Goal: Information Seeking & Learning: Learn about a topic

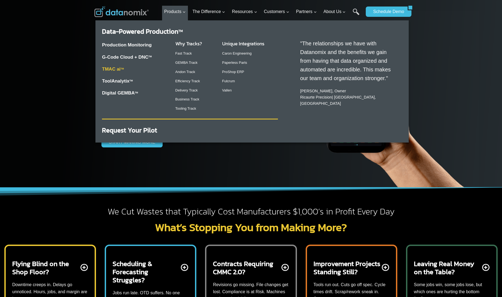
click at [110, 68] on link "TMAC ai TM" at bounding box center [113, 69] width 22 height 5
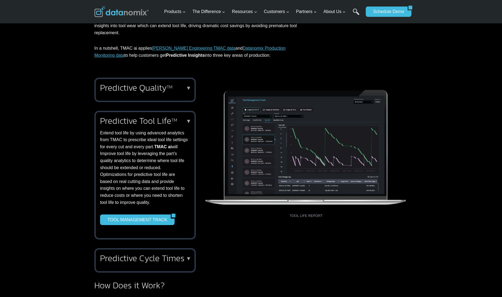
scroll to position [341, 0]
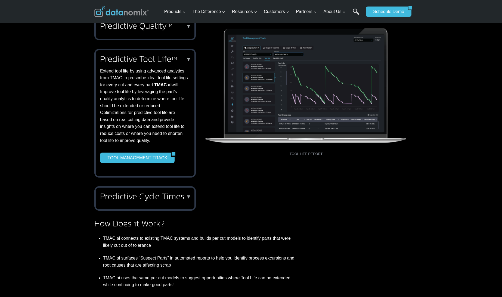
click at [152, 193] on h2 "Predictive Cycle Times" at bounding box center [144, 196] width 88 height 9
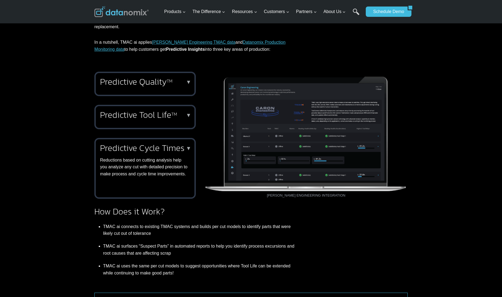
scroll to position [285, 0]
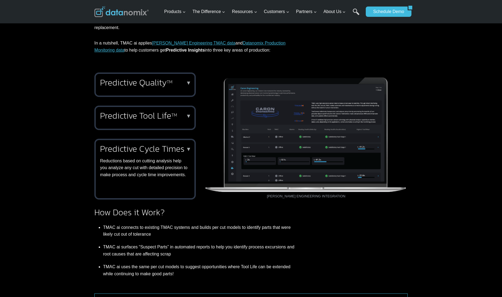
click at [188, 85] on p "▼" at bounding box center [188, 83] width 5 height 4
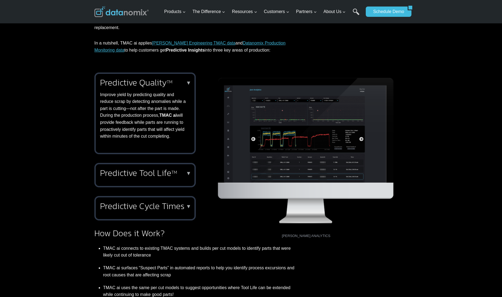
click at [458, 146] on div "Predictive Quality TM ▼ Improve yield by predicting quality and reduce scrap by…" at bounding box center [251, 147] width 502 height 163
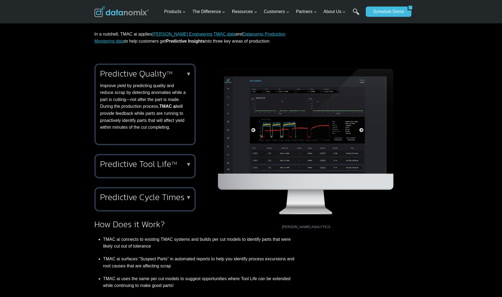
scroll to position [292, 0]
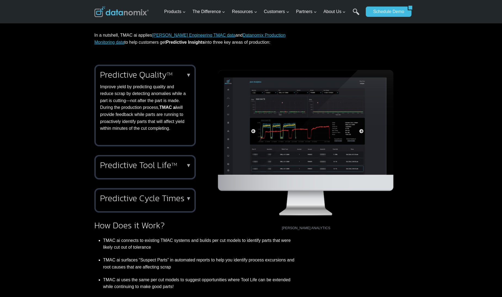
click at [423, 135] on div "Predictive Quality TM ▼ Improve yield by predicting quality and reduce scrap by…" at bounding box center [251, 139] width 502 height 163
click at [166, 164] on h2 "Predictive Tool Life TM" at bounding box center [144, 165] width 88 height 9
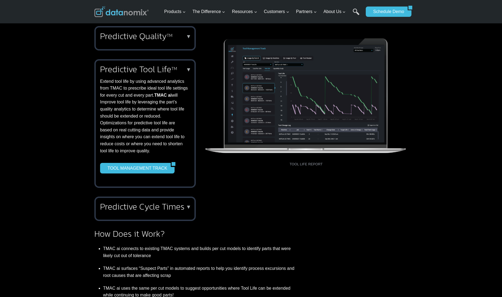
scroll to position [331, 0]
click at [455, 104] on div "Predictive Quality TM ▼ Improve yield by predicting quality and reduce scrap by…" at bounding box center [251, 124] width 502 height 210
click at [152, 39] on h2 "Predictive Quality TM" at bounding box center [144, 36] width 88 height 9
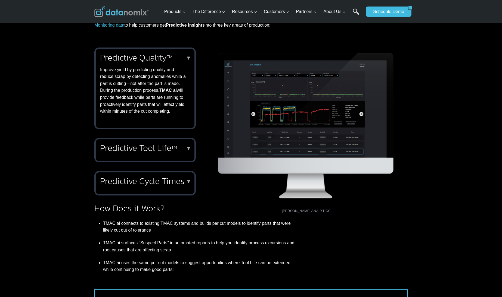
scroll to position [301, 0]
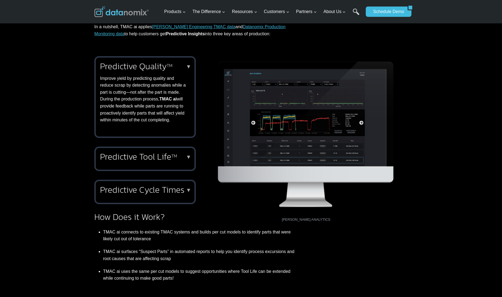
click at [179, 190] on h2 "Predictive Cycle Times" at bounding box center [144, 190] width 88 height 9
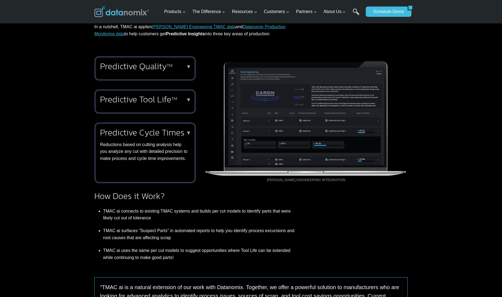
click at [163, 99] on h2 "Predictive Tool Life TM" at bounding box center [144, 99] width 88 height 9
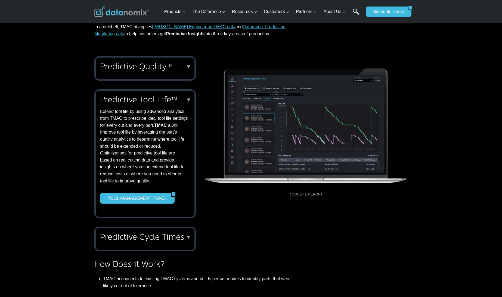
click at [414, 111] on div "Predictive Quality TM ▼ Improve yield by predicting quality and reduce scrap by…" at bounding box center [251, 155] width 502 height 210
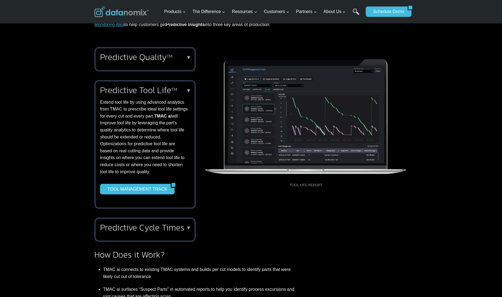
scroll to position [309, 0]
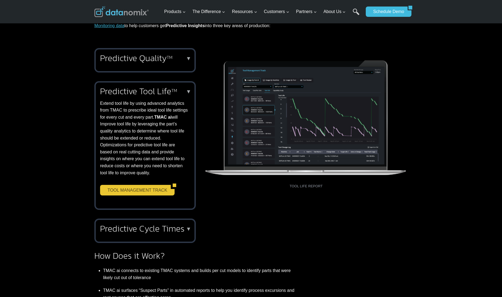
click at [151, 192] on link "TOOL MANAGEMENT TRACK" at bounding box center [135, 190] width 71 height 10
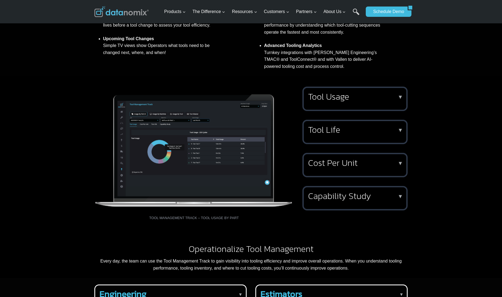
scroll to position [509, 0]
click at [376, 134] on h2 "Tool Life" at bounding box center [354, 129] width 92 height 9
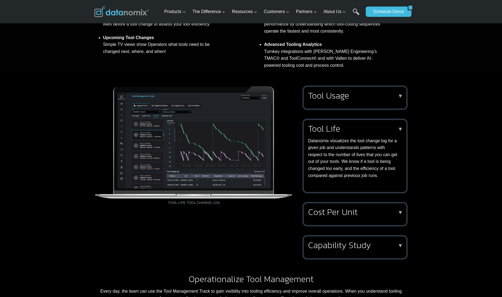
scroll to position [510, 0]
click at [392, 133] on h2 "Tool Life" at bounding box center [354, 128] width 92 height 9
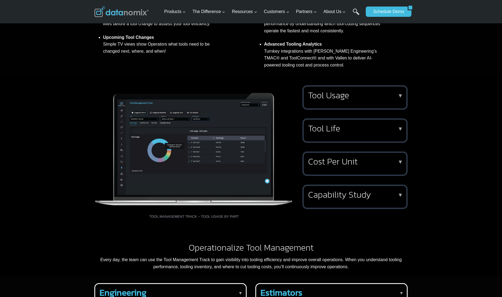
click at [370, 110] on div "Tool Usage ▼ See tool usage by part number, machine, or individual tool consump…" at bounding box center [354, 97] width 105 height 24
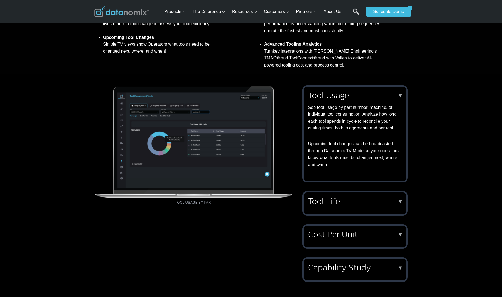
click at [360, 216] on div "Tool Life ▼ Datanomix visualizes the tool change log for a given job and unders…" at bounding box center [354, 203] width 105 height 24
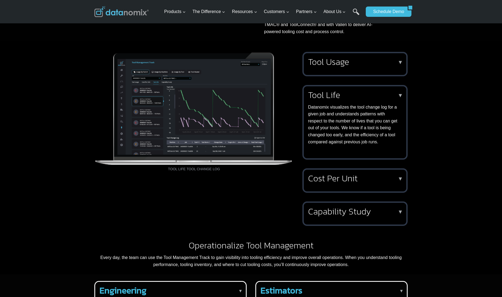
scroll to position [554, 0]
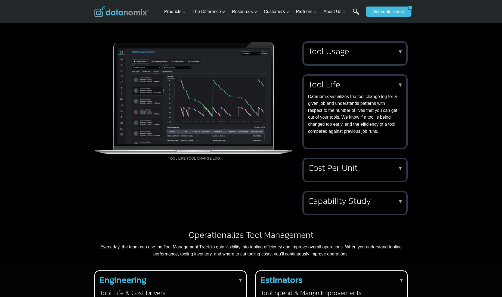
click at [363, 205] on h2 "Capability Study" at bounding box center [354, 201] width 92 height 9
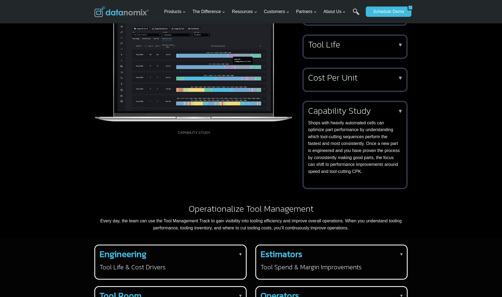
scroll to position [601, 0]
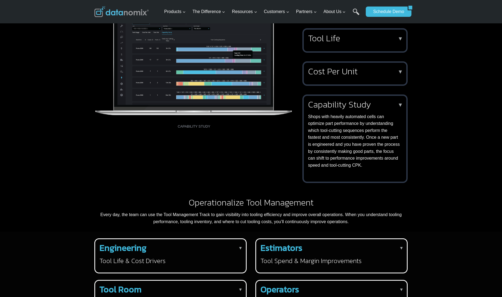
click at [359, 159] on p "Shops with heavily automated cells can optimize part performance by understandi…" at bounding box center [354, 141] width 92 height 56
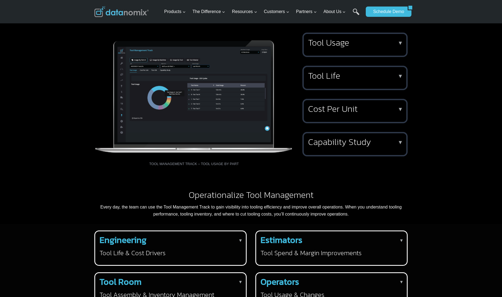
scroll to position [527, 0]
